Goal: Information Seeking & Learning: Learn about a topic

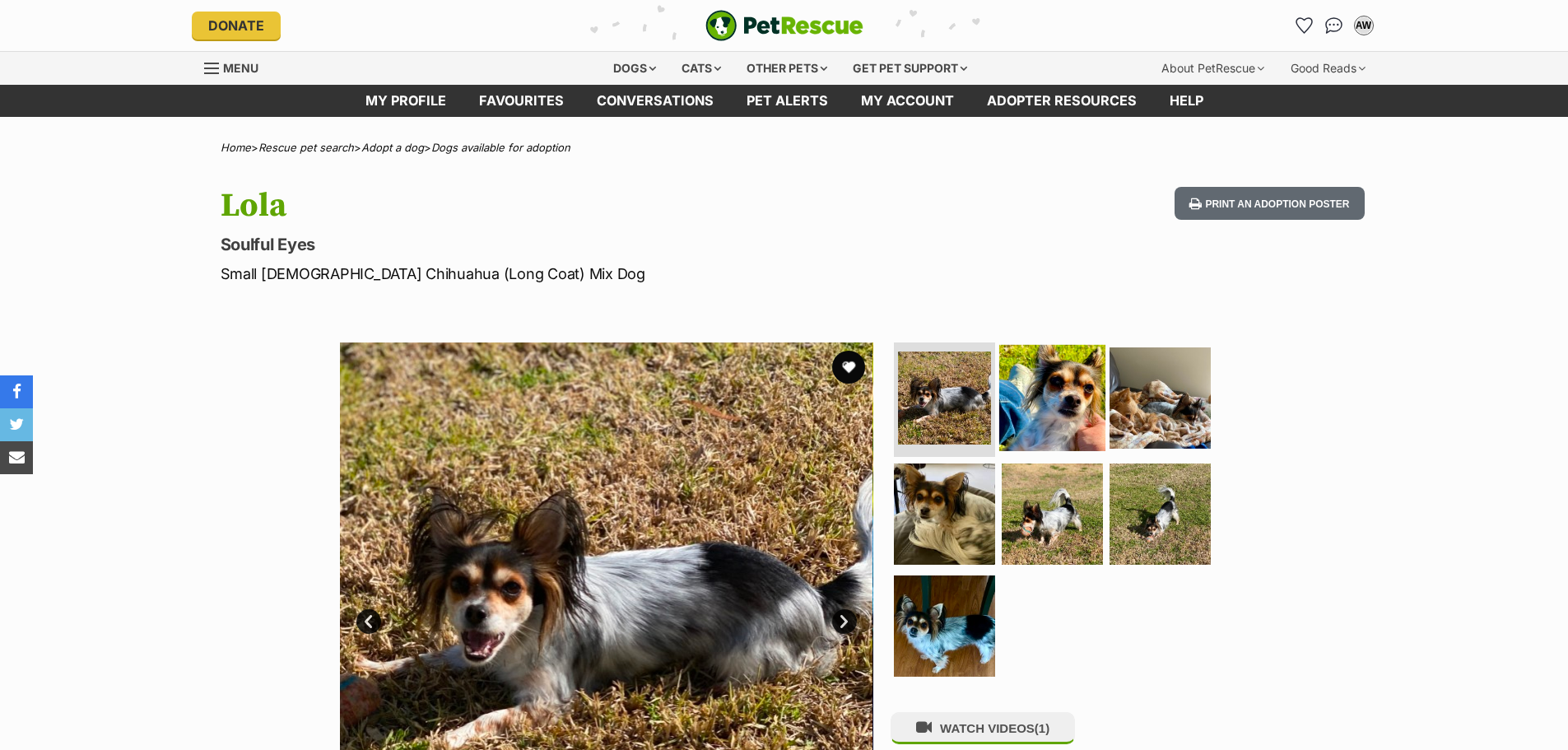
click at [1043, 396] on img at bounding box center [1051, 397] width 106 height 106
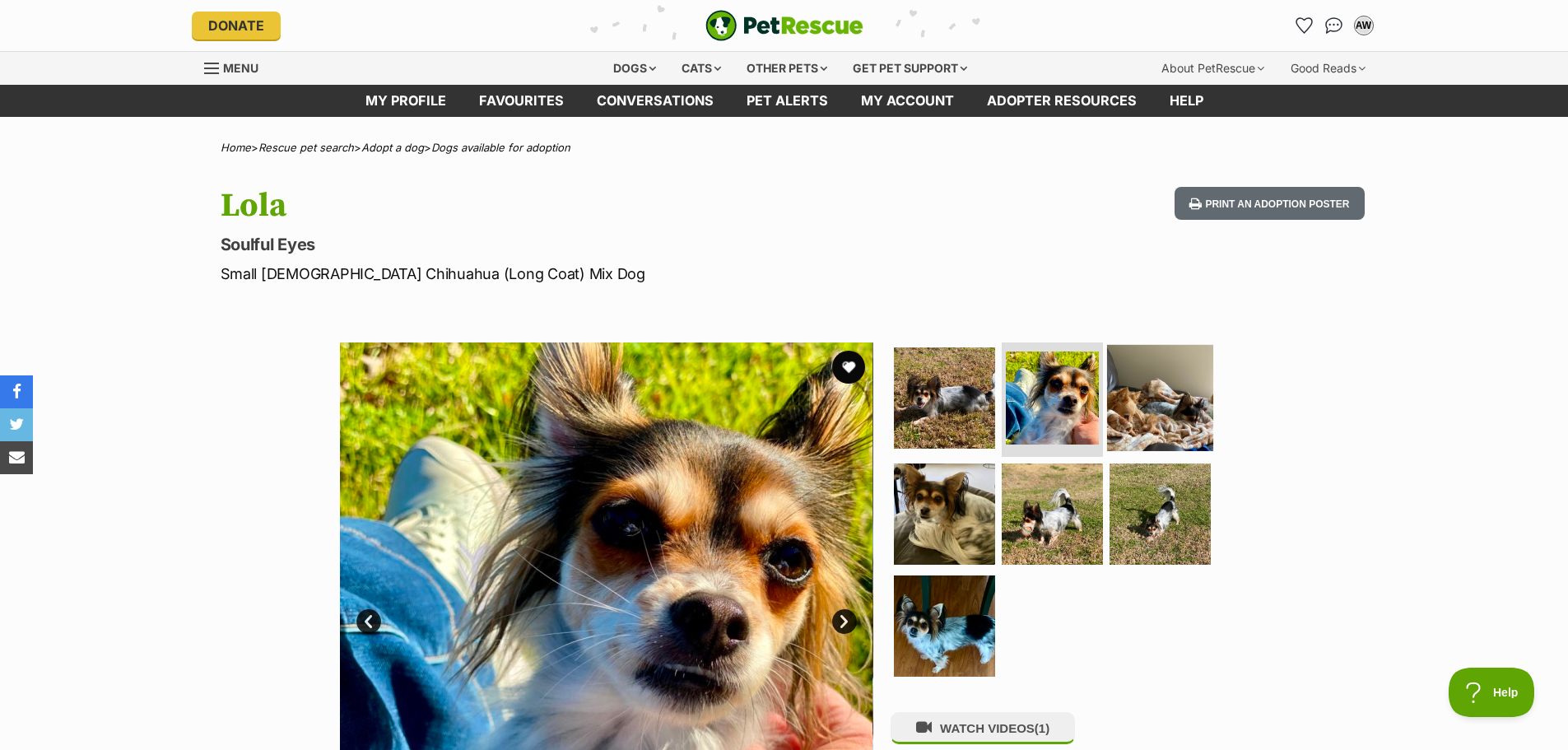
click at [1139, 409] on img at bounding box center [1159, 397] width 106 height 106
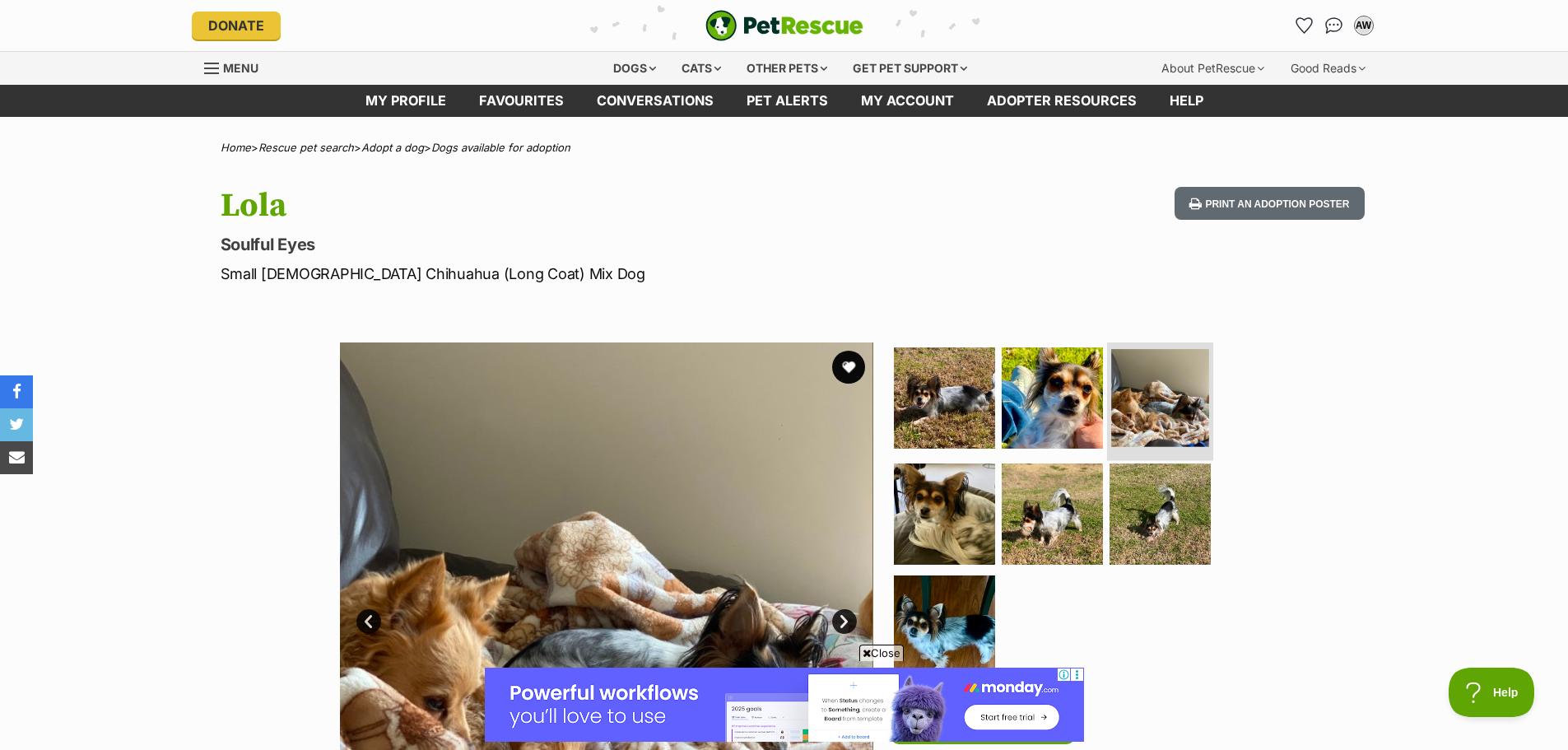
scroll to position [164, 0]
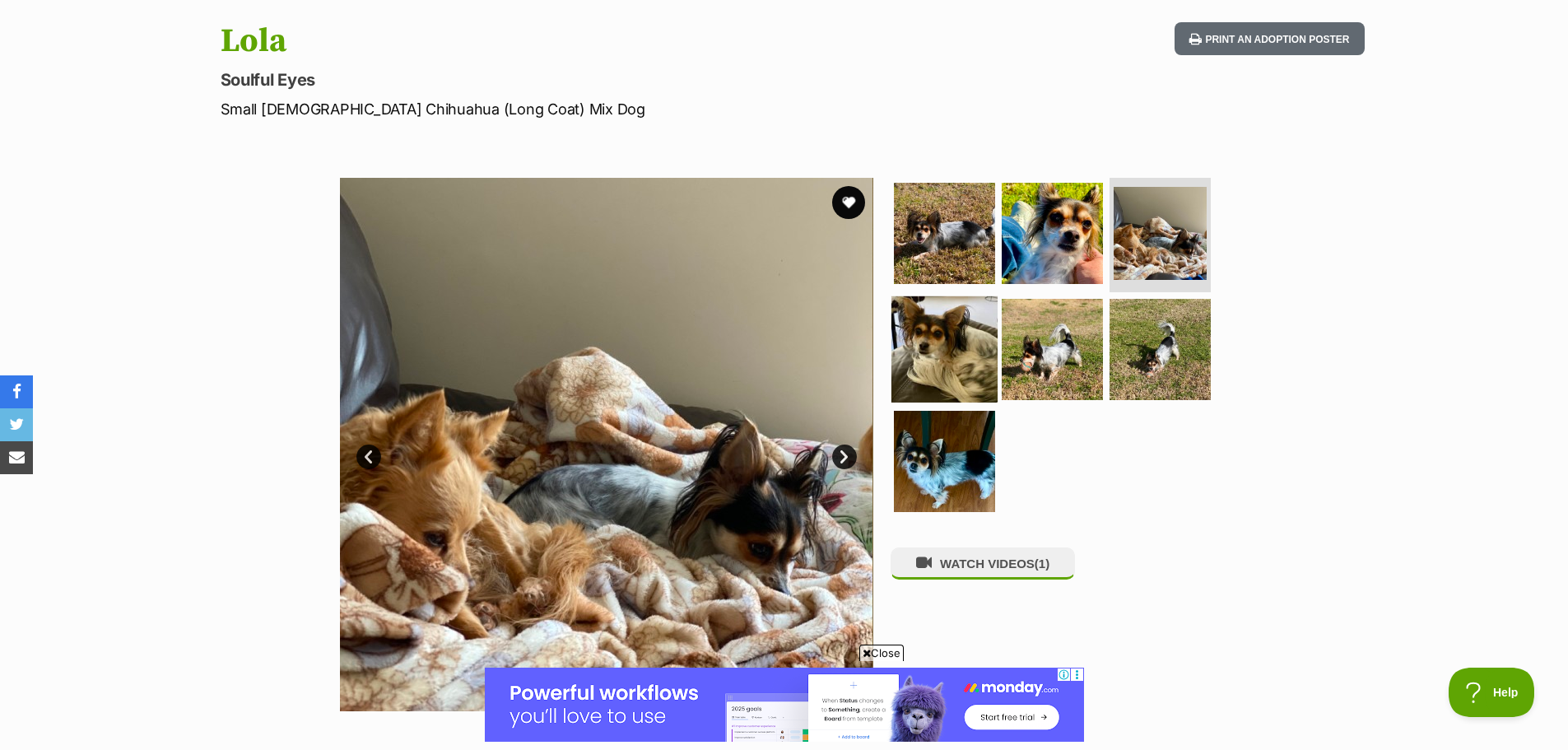
click at [961, 349] on img at bounding box center [944, 349] width 106 height 106
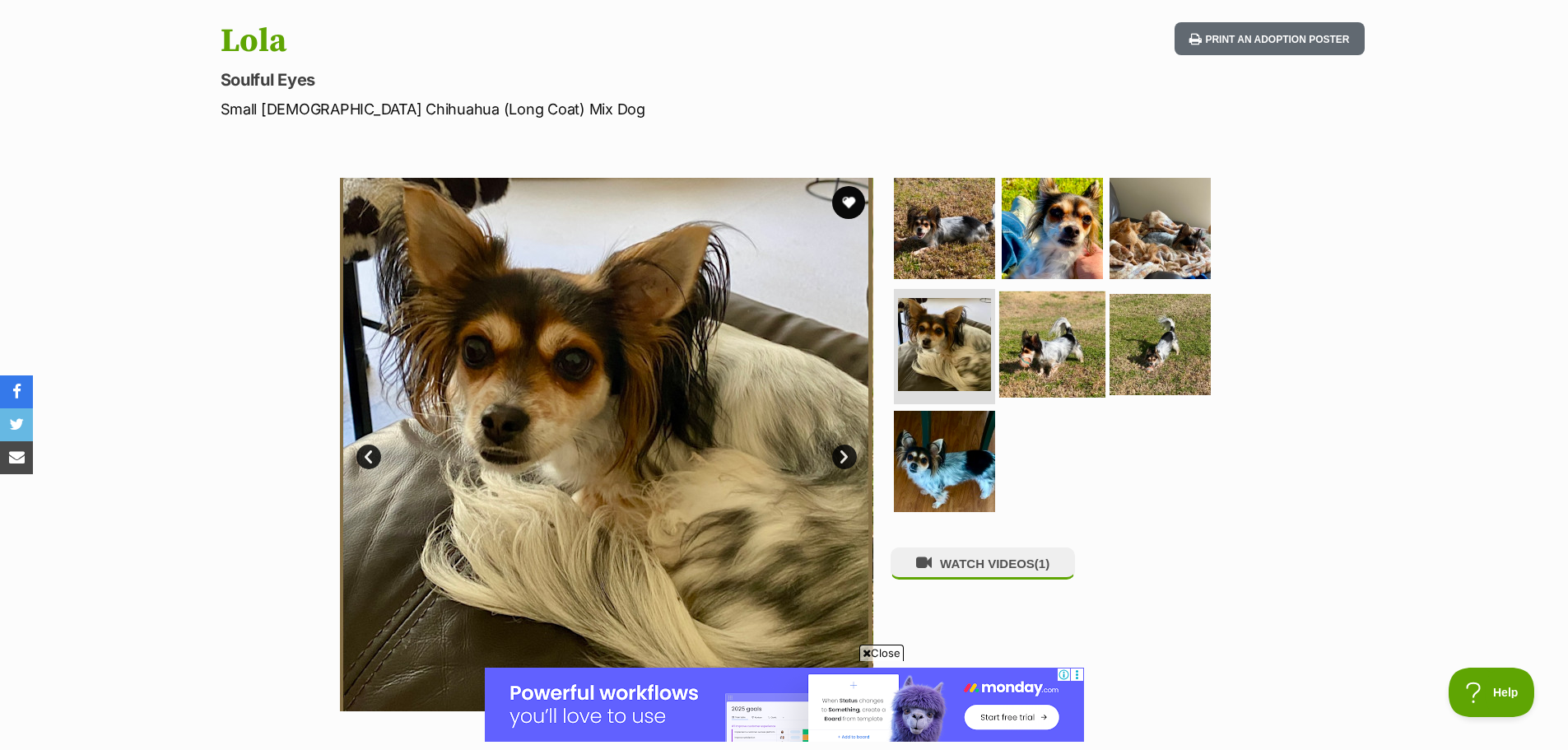
click at [1063, 342] on img at bounding box center [1051, 344] width 106 height 106
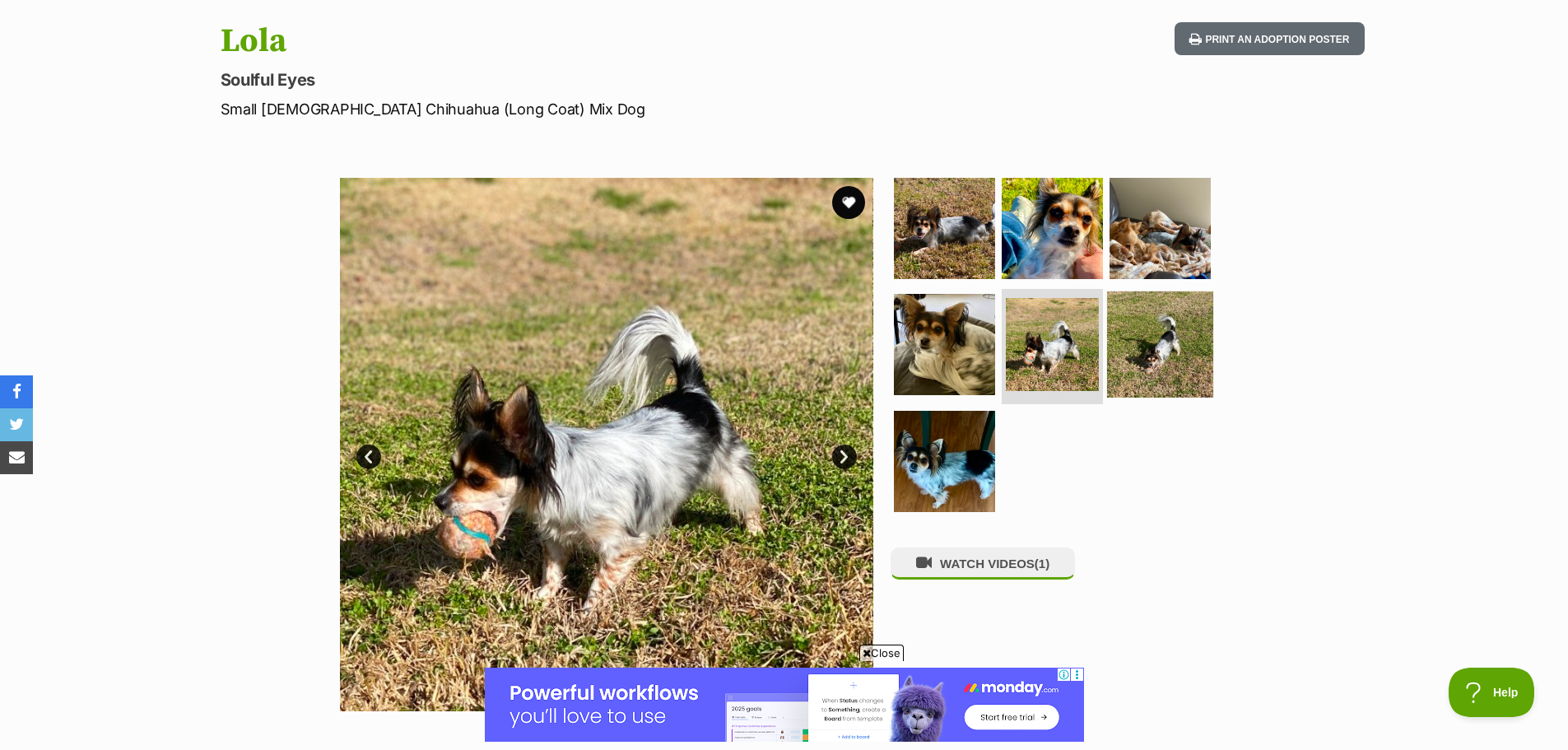
click at [1180, 354] on img at bounding box center [1159, 344] width 106 height 106
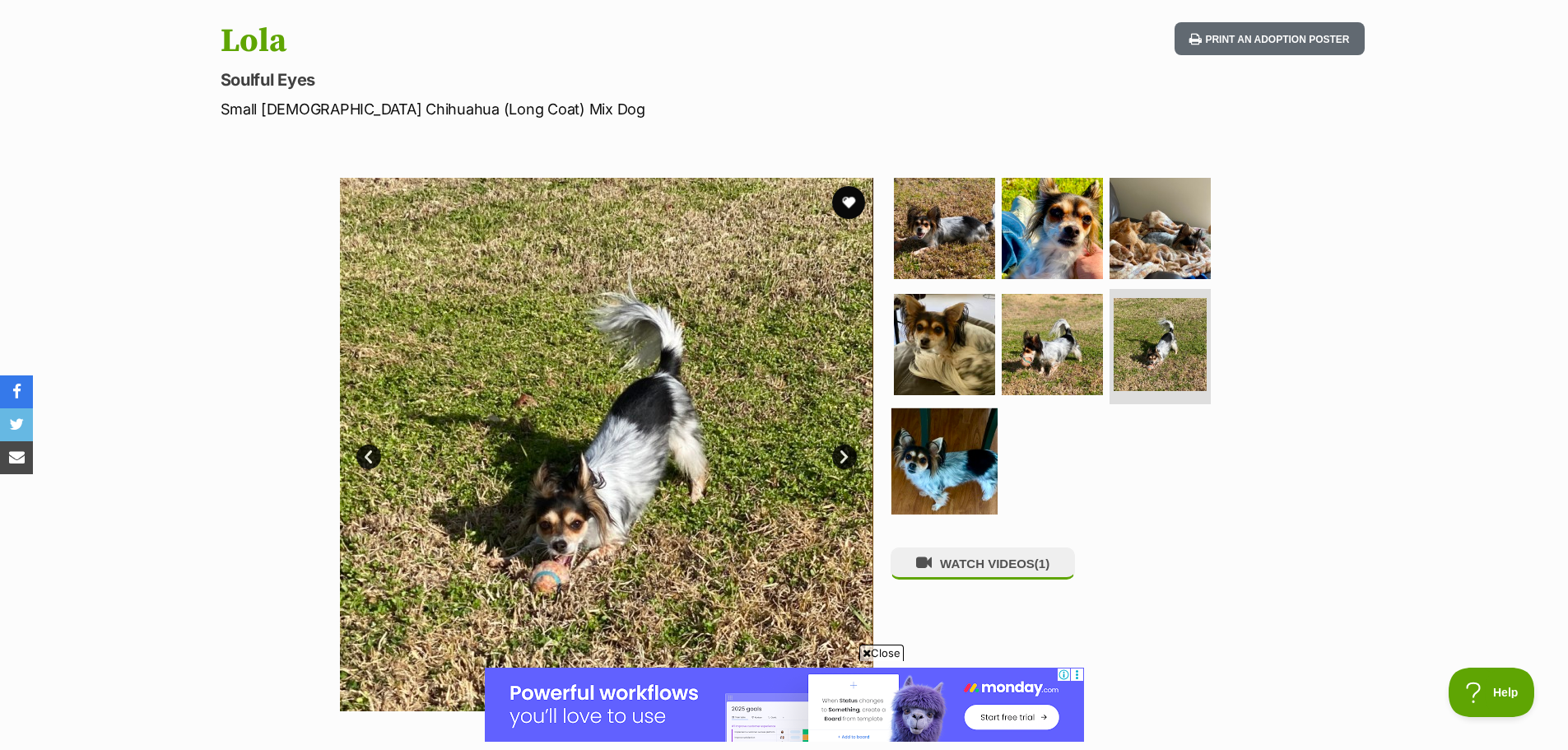
click at [938, 451] on img at bounding box center [944, 461] width 106 height 106
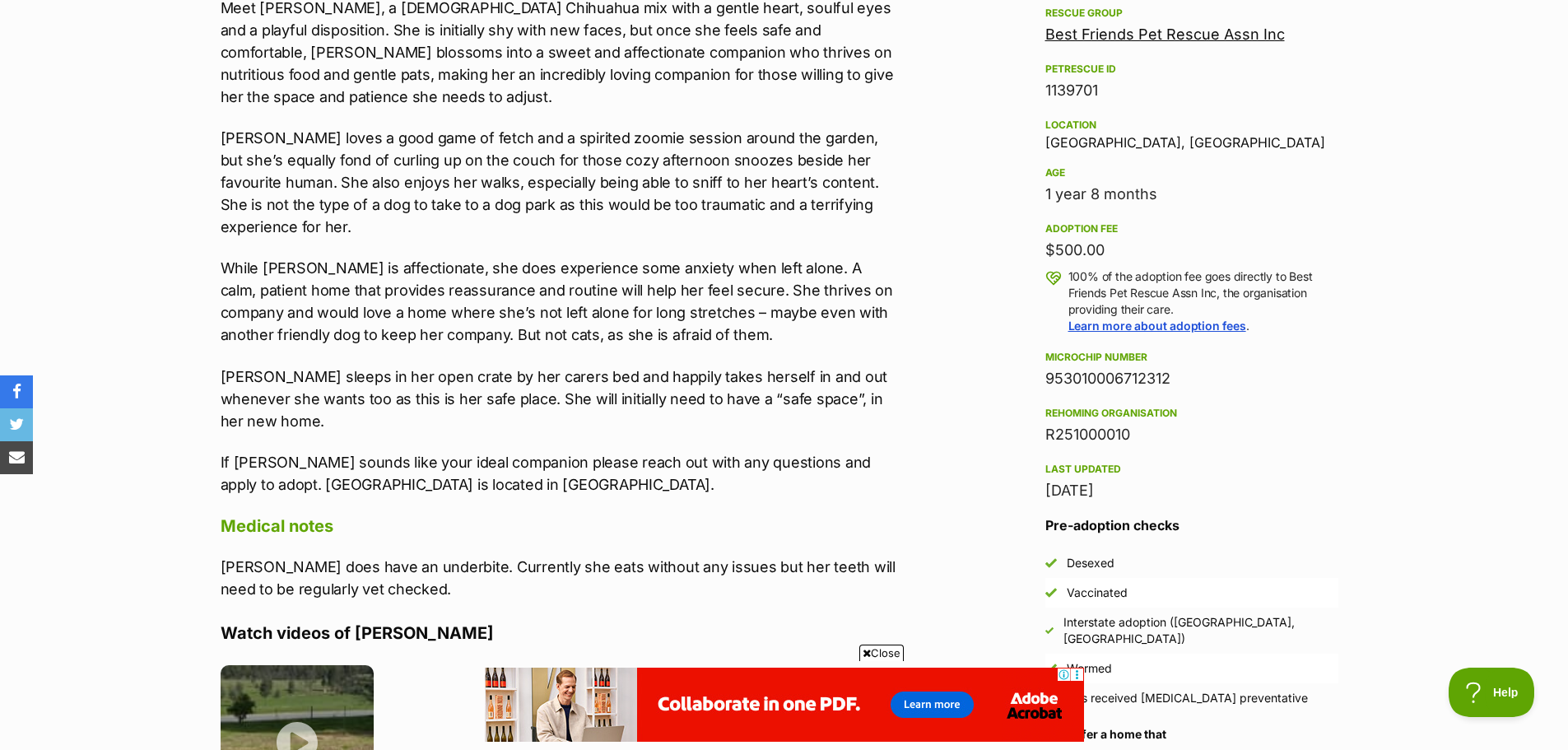
scroll to position [0, 0]
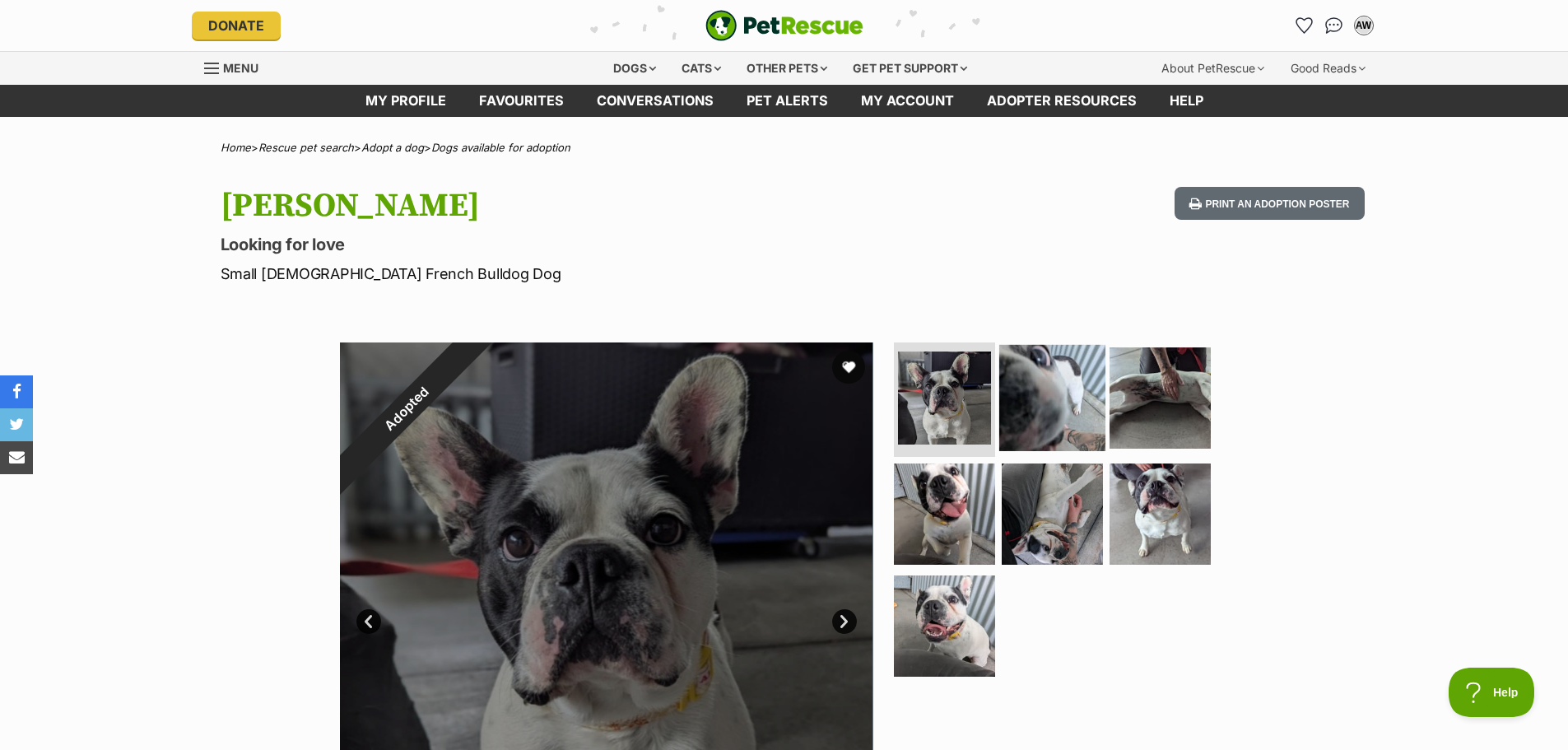
click at [1028, 409] on img at bounding box center [1051, 397] width 106 height 106
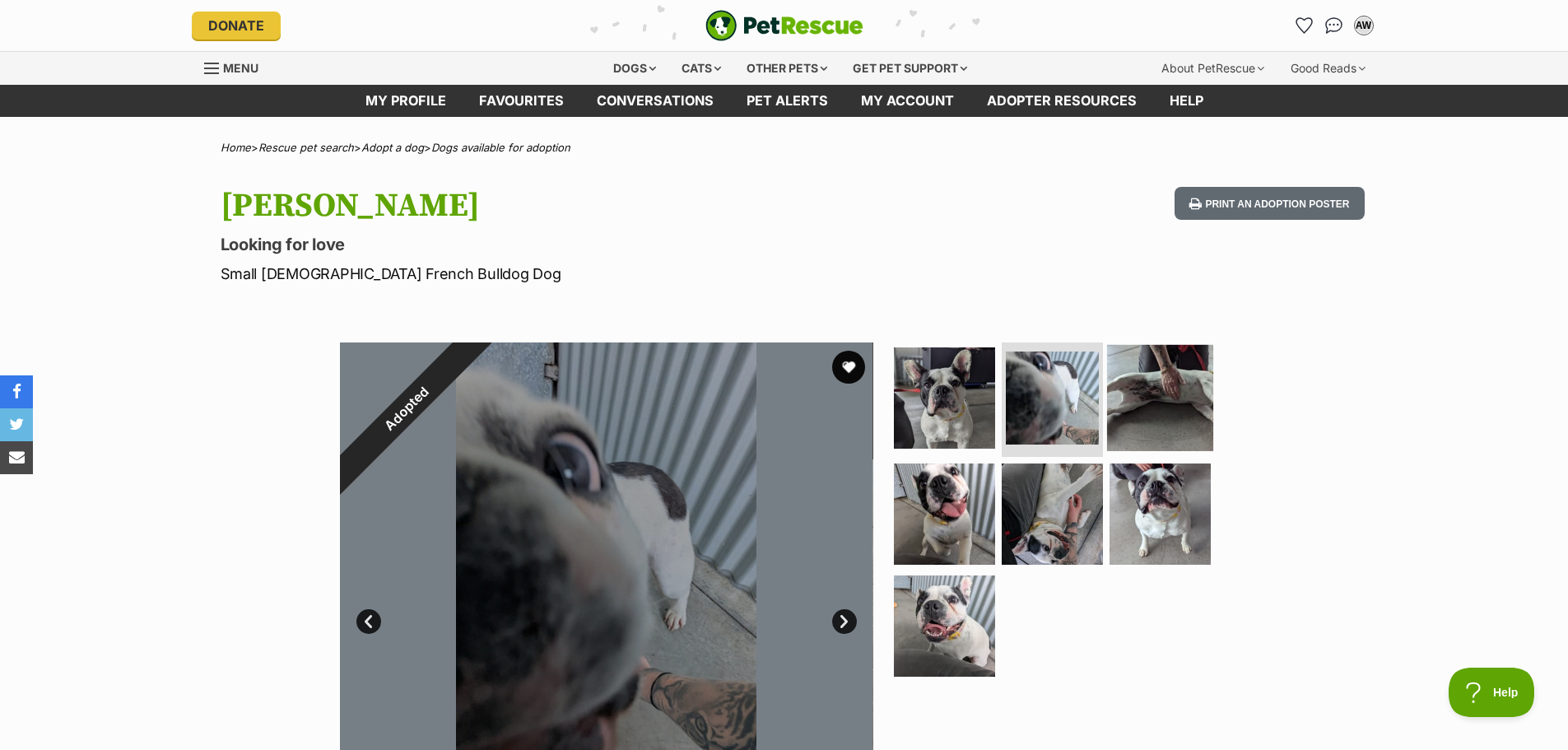
click at [1152, 399] on img at bounding box center [1159, 397] width 106 height 106
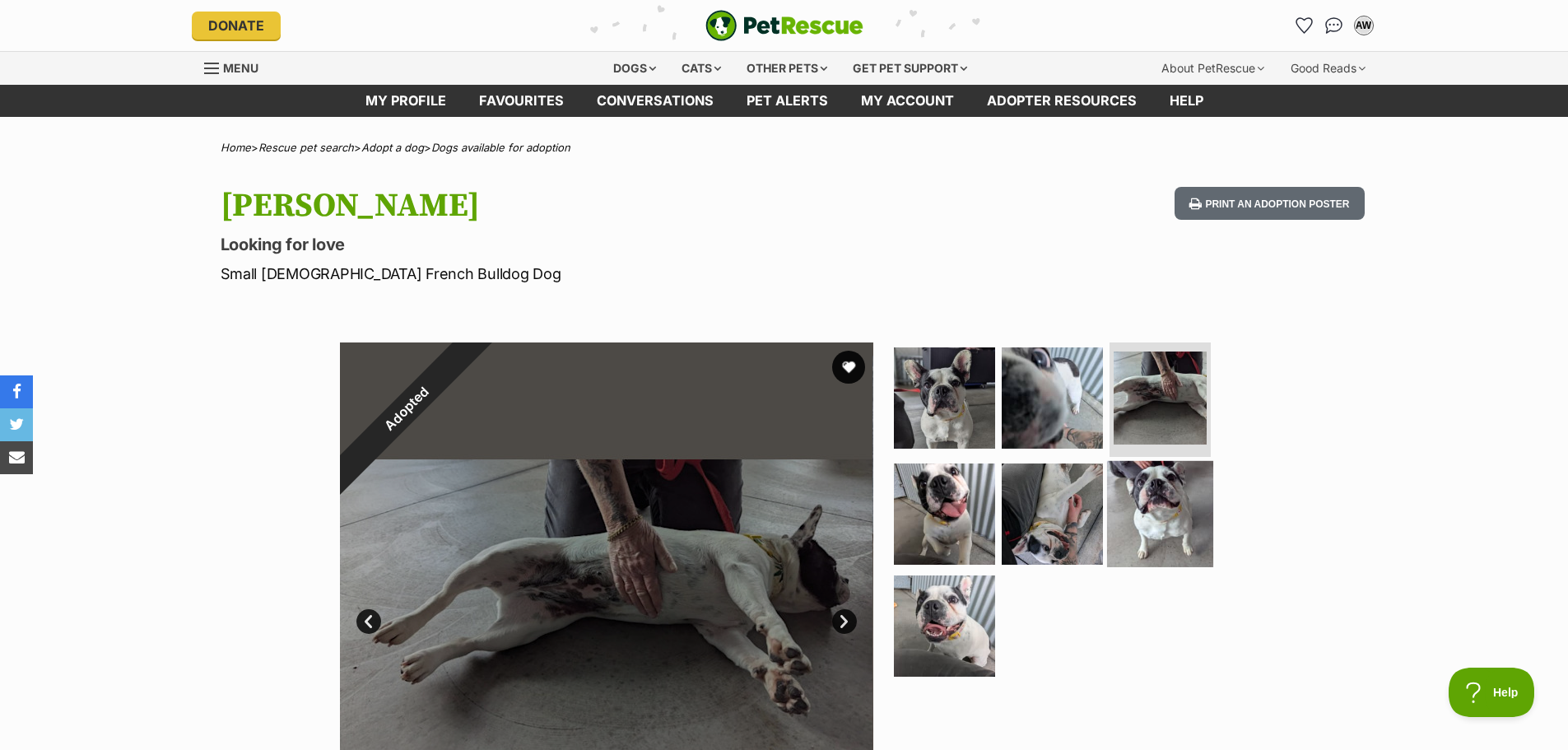
click at [1158, 499] on img at bounding box center [1159, 514] width 106 height 106
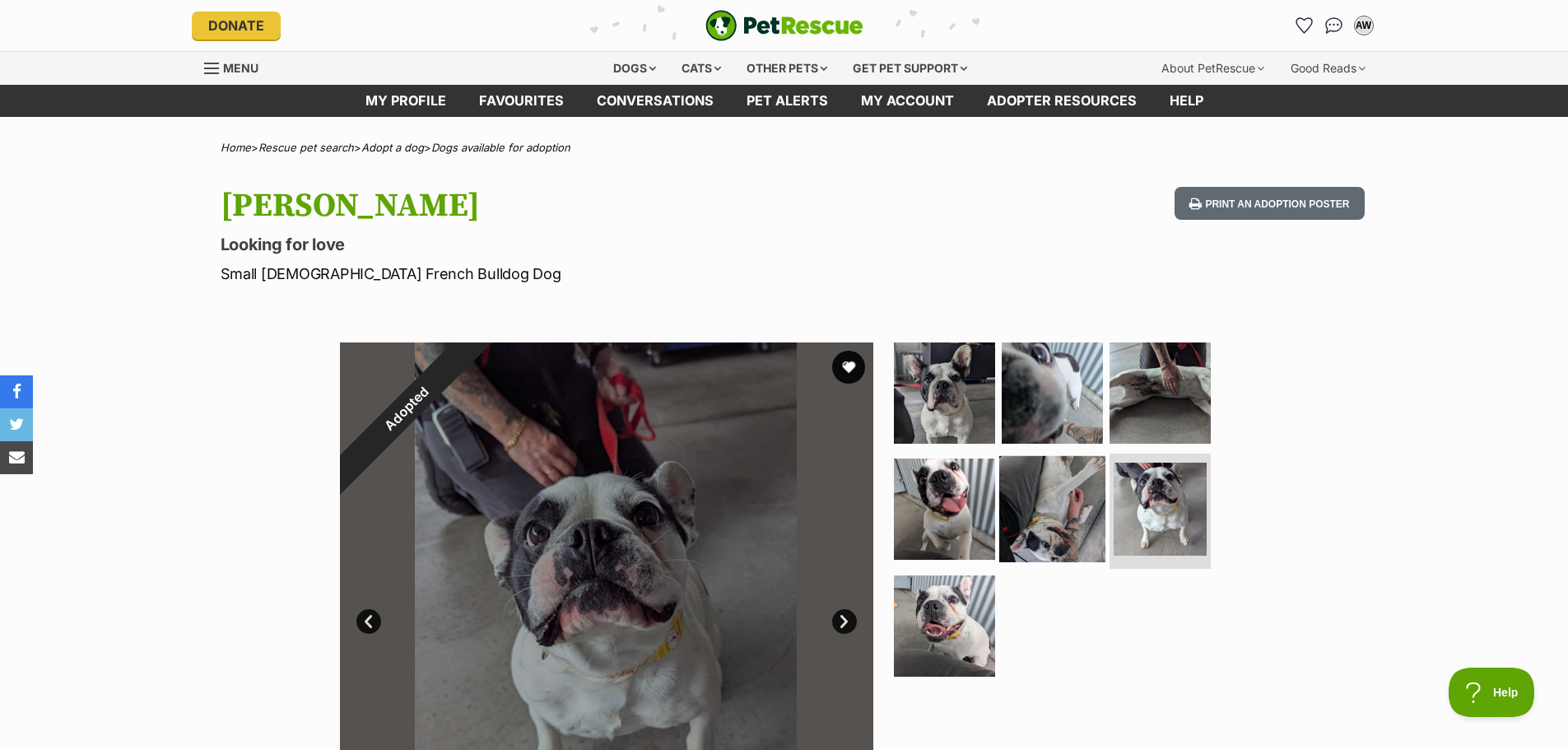
click at [1038, 521] on img at bounding box center [1051, 508] width 106 height 106
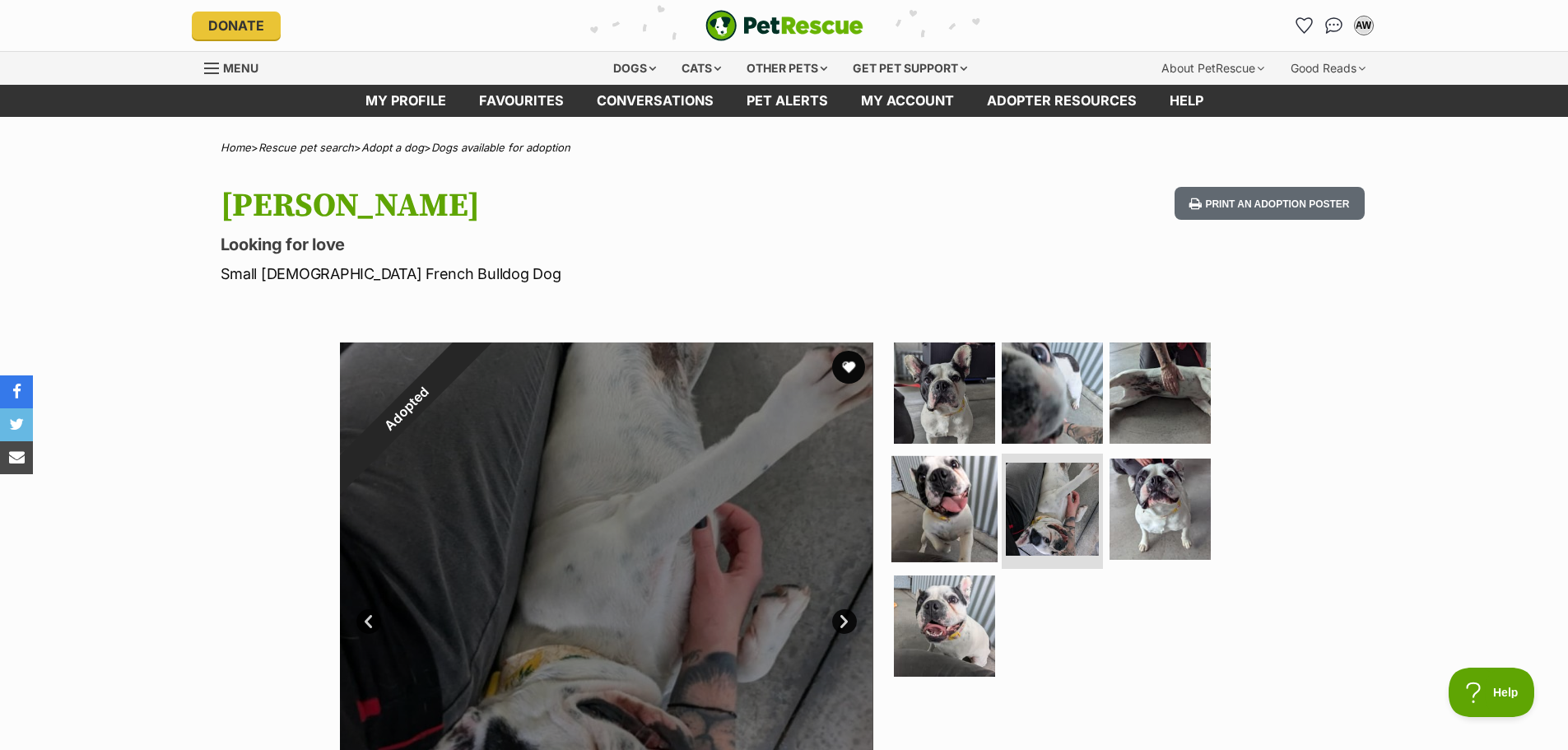
click at [921, 509] on img at bounding box center [944, 508] width 106 height 106
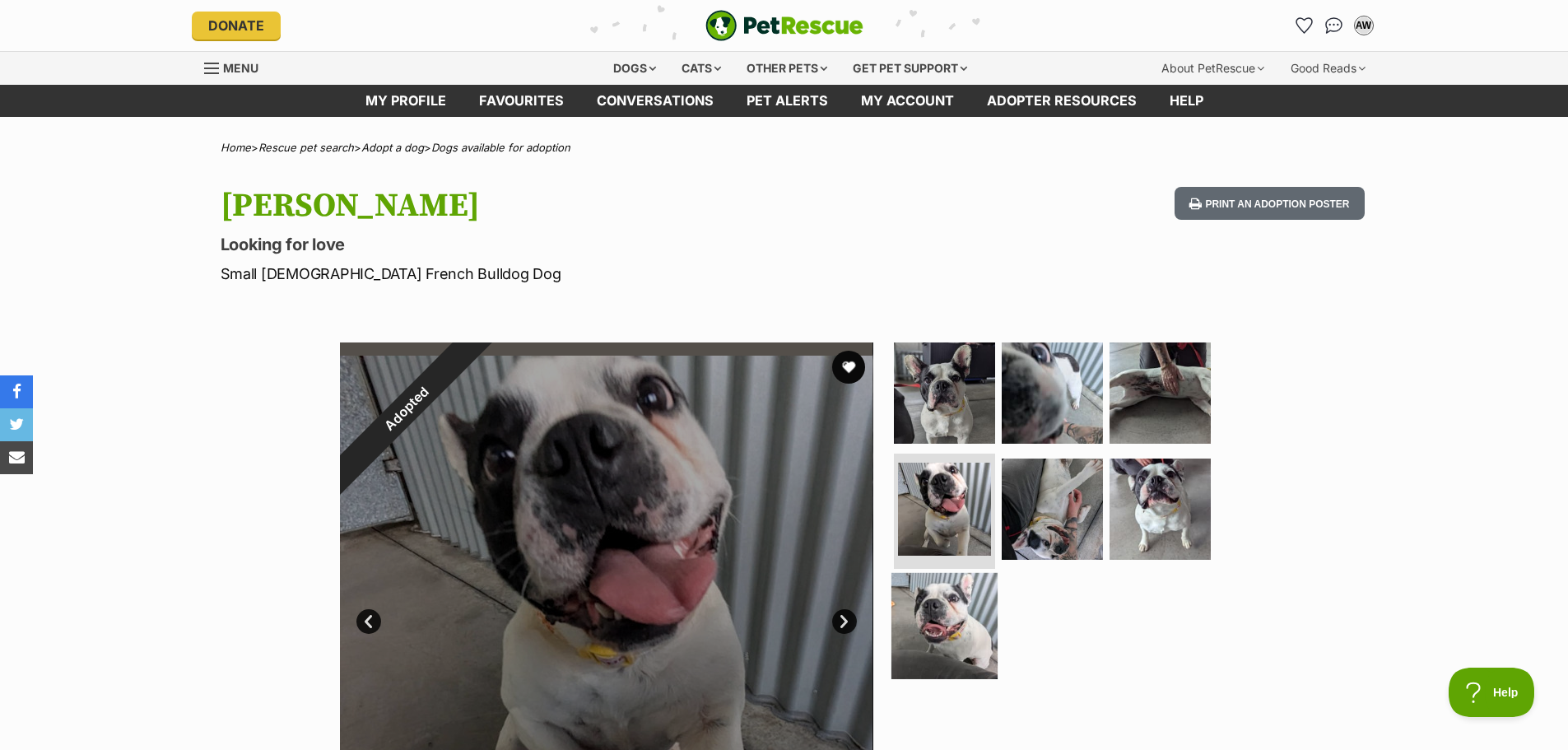
click at [938, 626] on img at bounding box center [944, 625] width 106 height 106
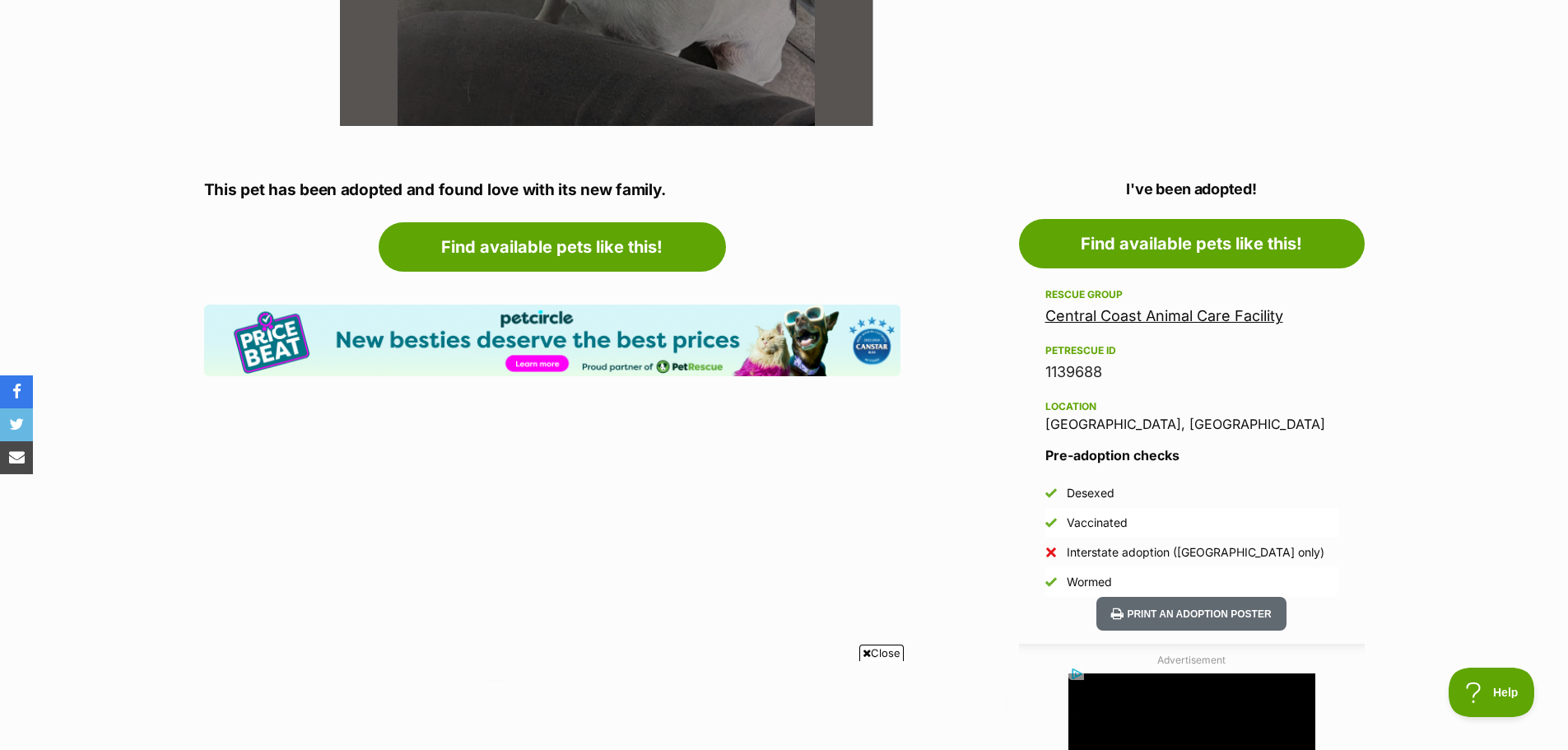
scroll to position [741, 0]
